Goal: Information Seeking & Learning: Learn about a topic

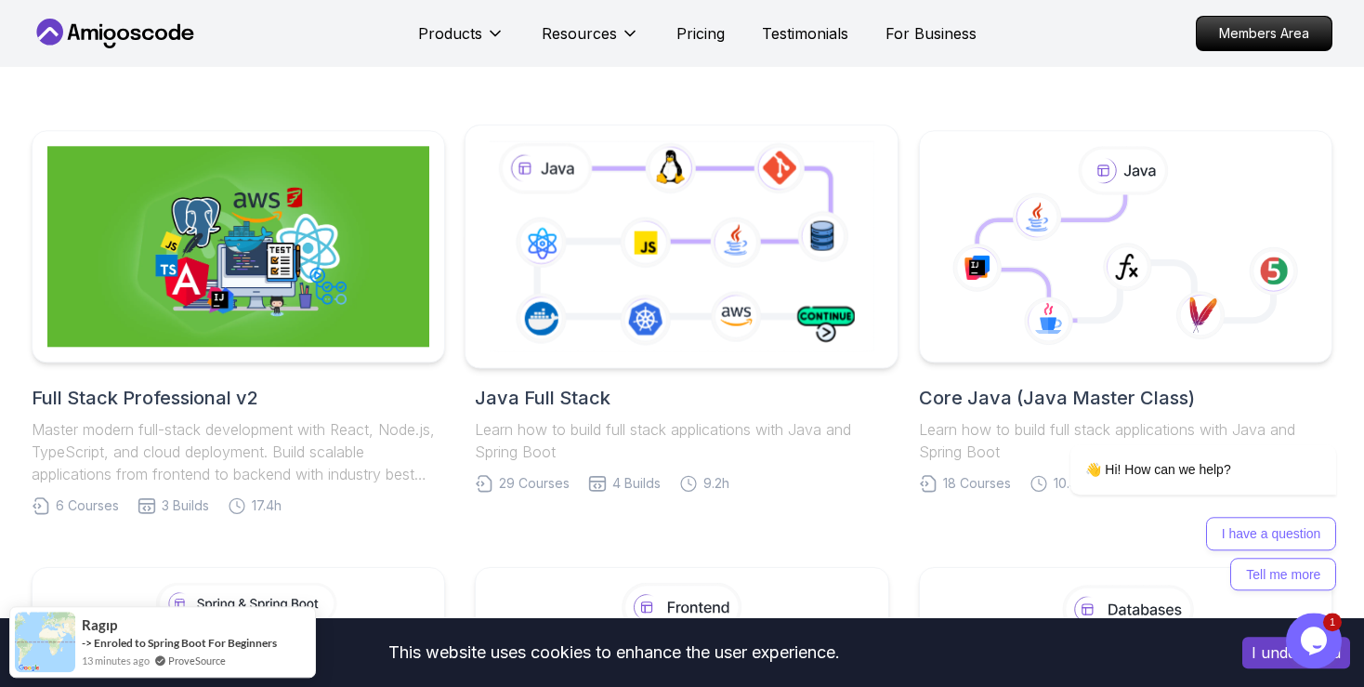
scroll to position [392, 0]
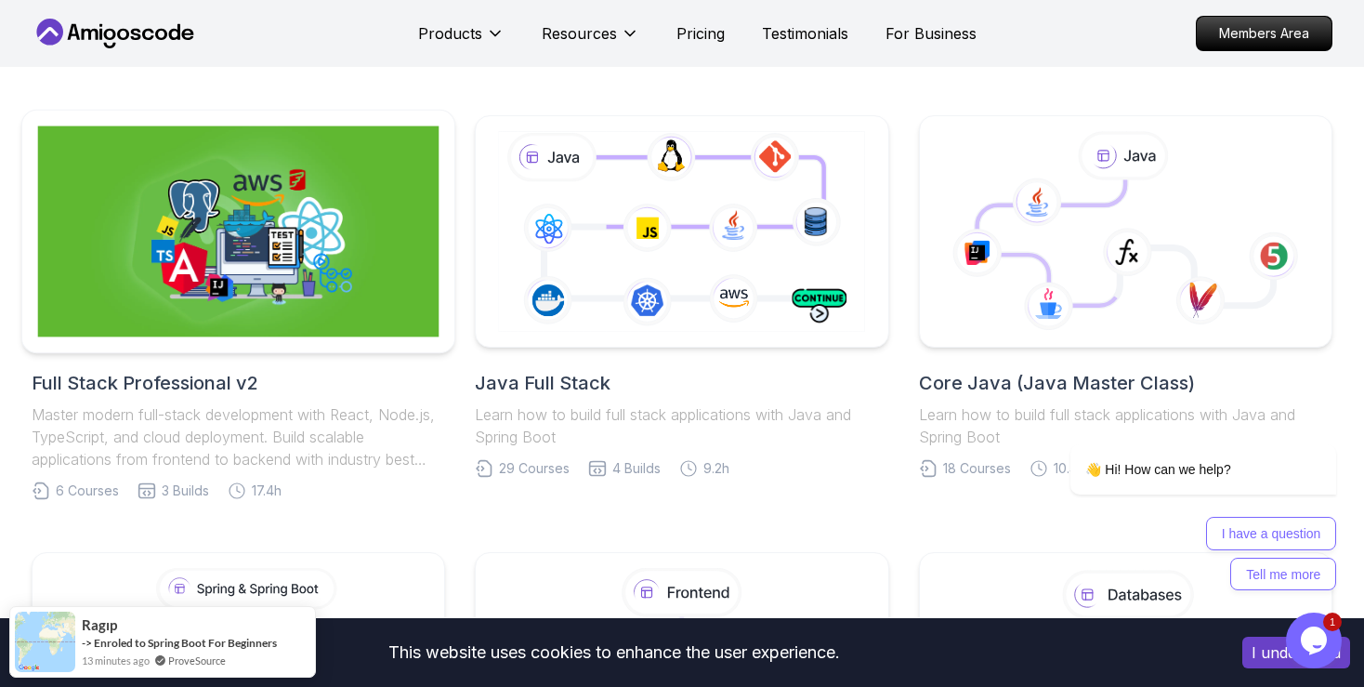
click at [193, 300] on img at bounding box center [239, 231] width 402 height 211
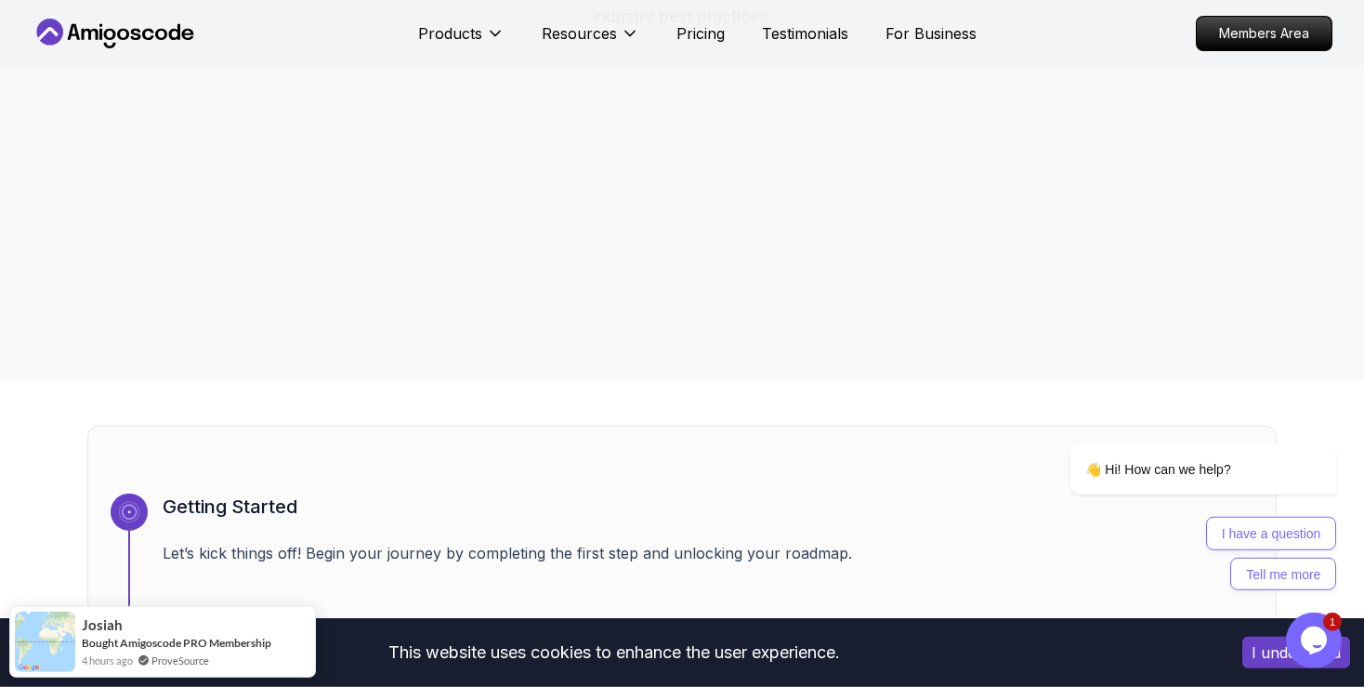
scroll to position [392, 0]
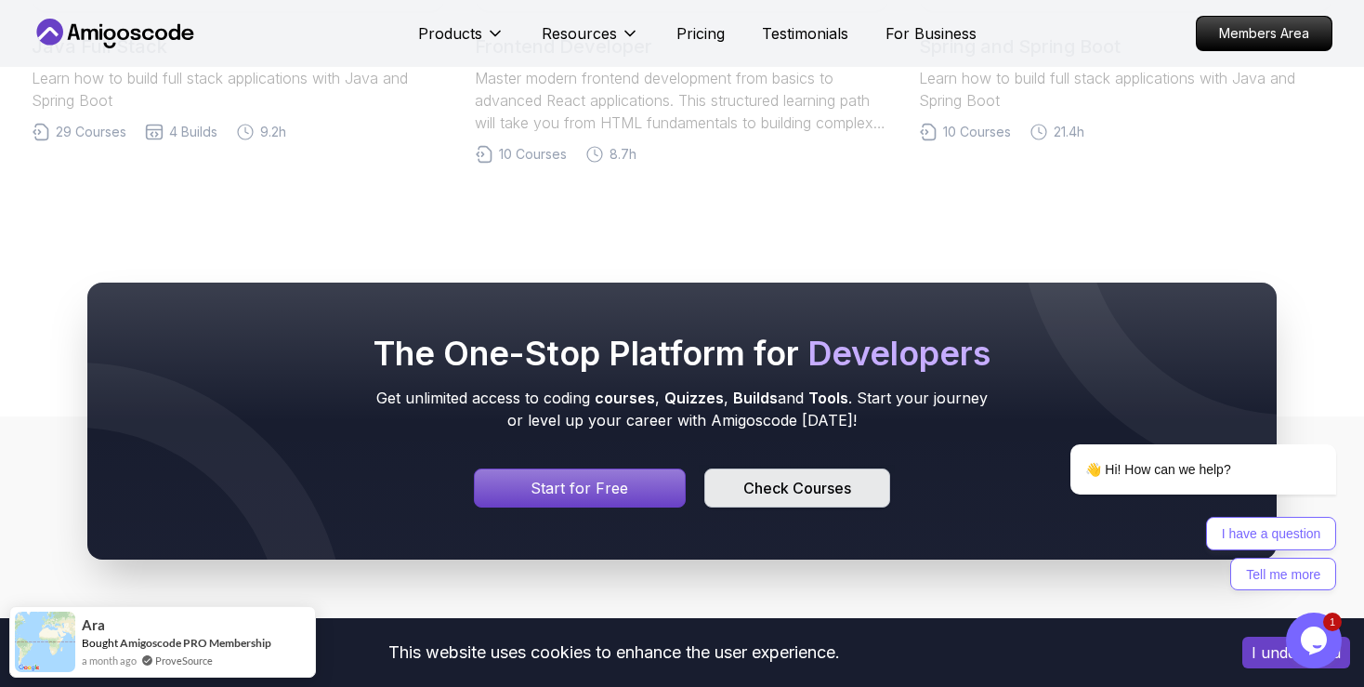
scroll to position [6477, 0]
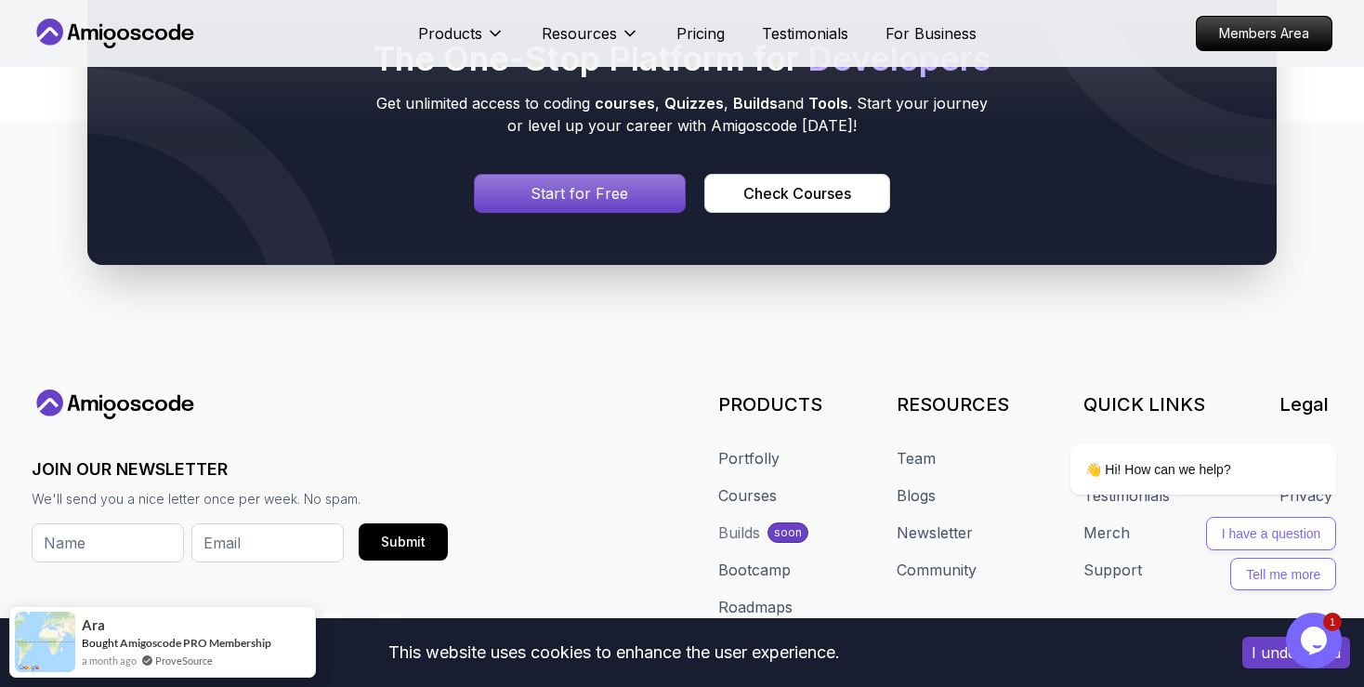
click at [582, 184] on p "Start for Free" at bounding box center [580, 193] width 98 height 22
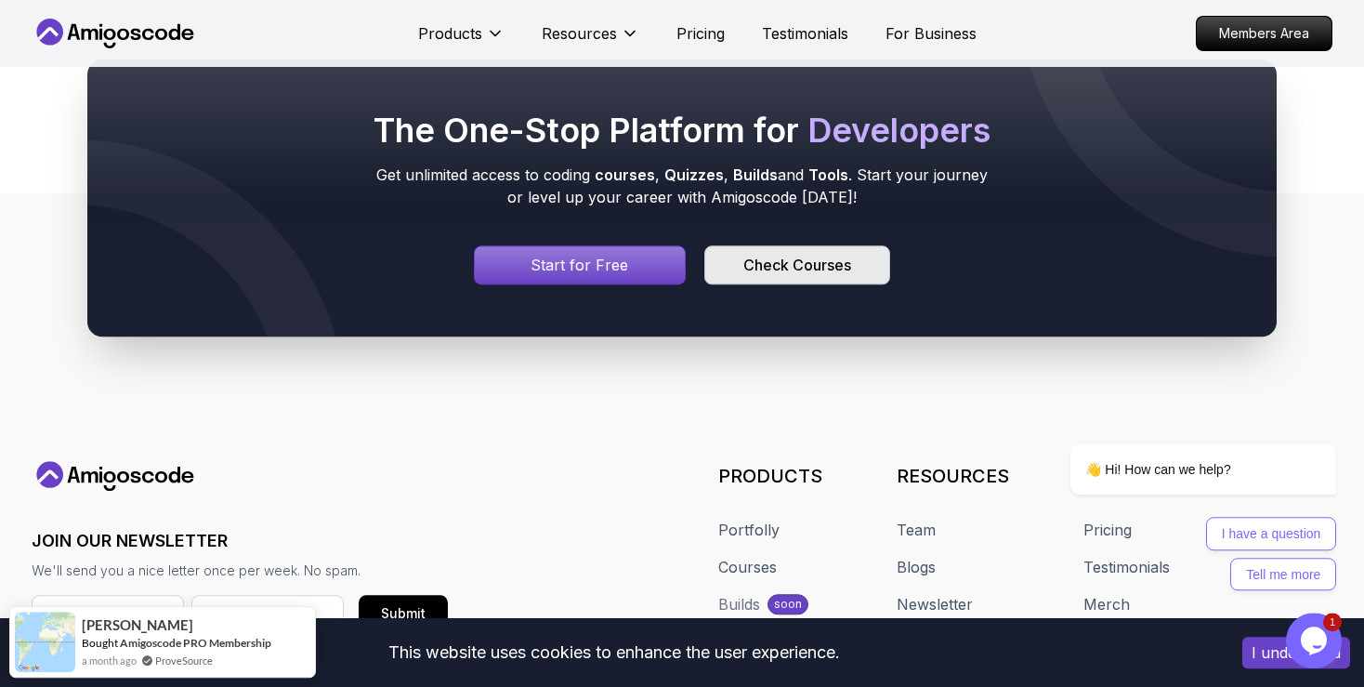
scroll to position [6380, 0]
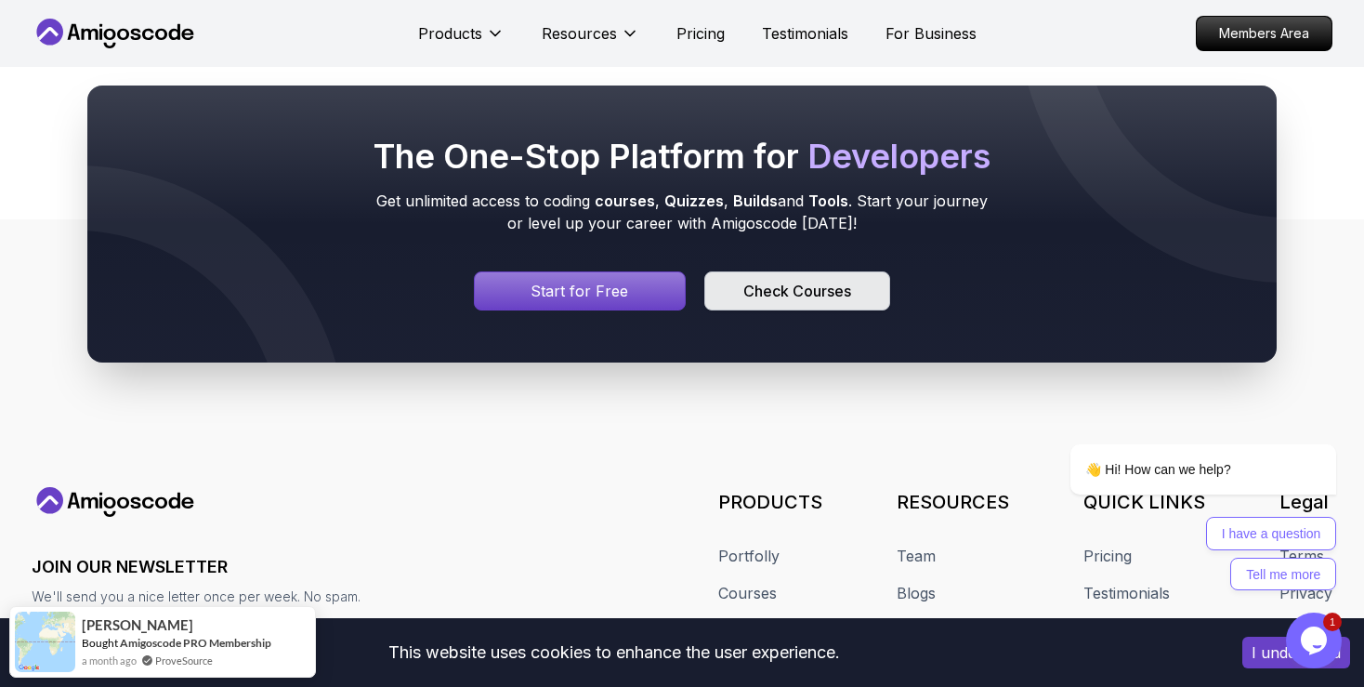
click at [817, 292] on div "Check Courses" at bounding box center [798, 291] width 108 height 22
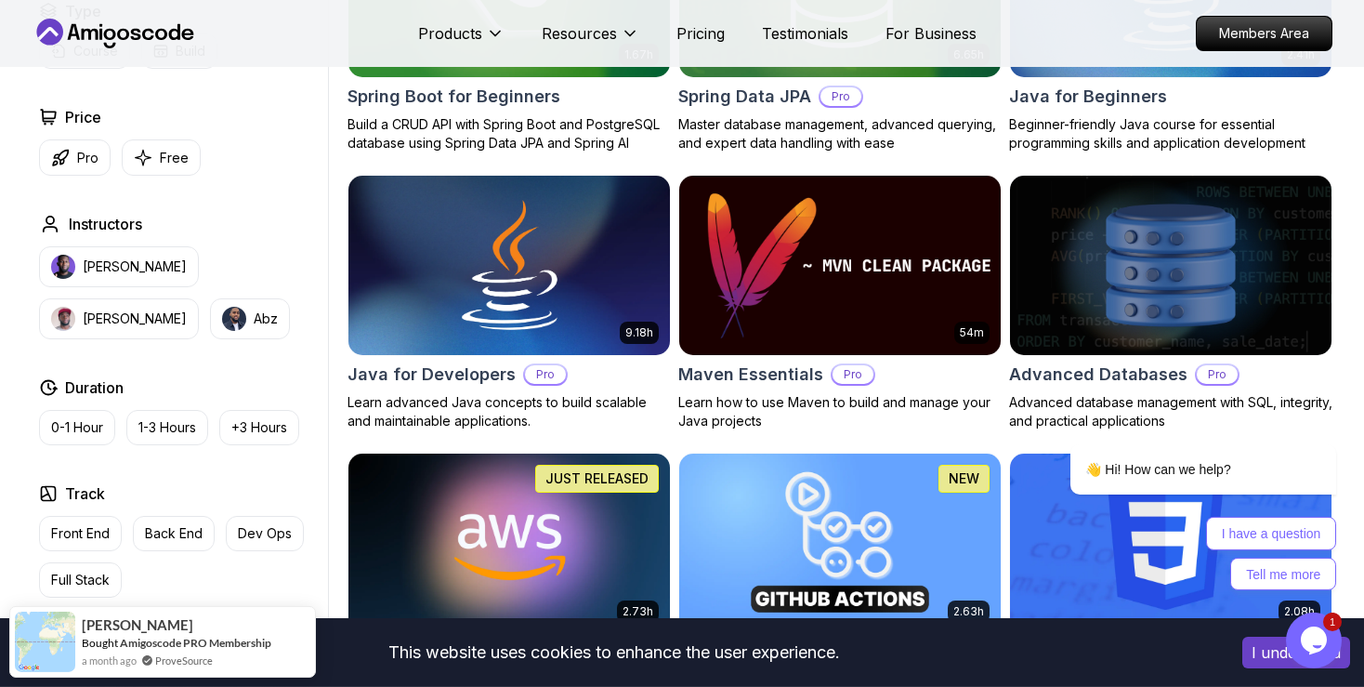
scroll to position [1275, 0]
